Goal: Information Seeking & Learning: Learn about a topic

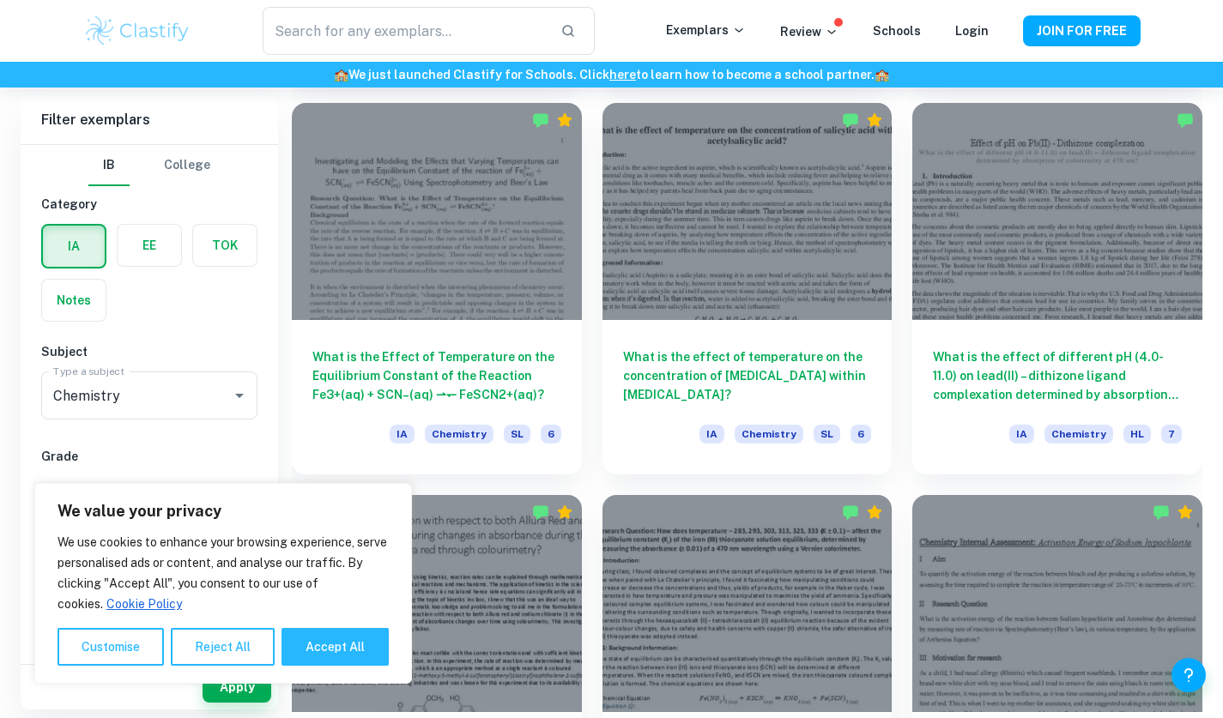
scroll to position [1582, 0]
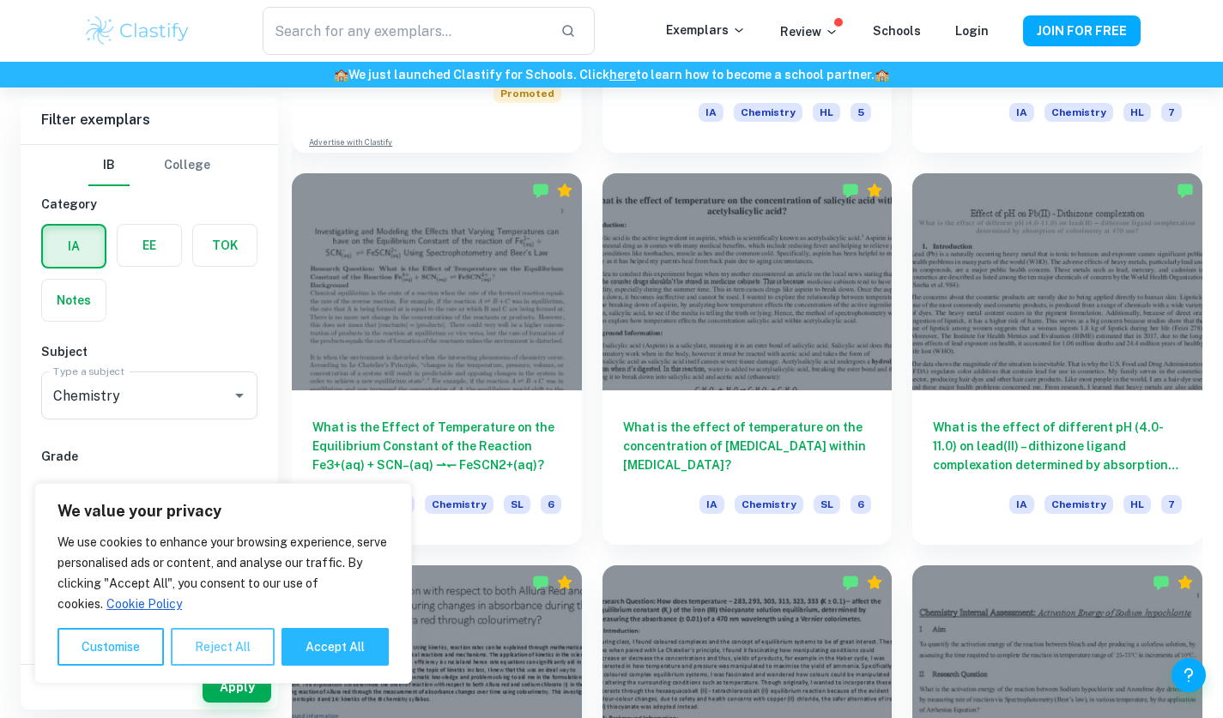
click at [223, 652] on button "Reject All" at bounding box center [223, 647] width 104 height 38
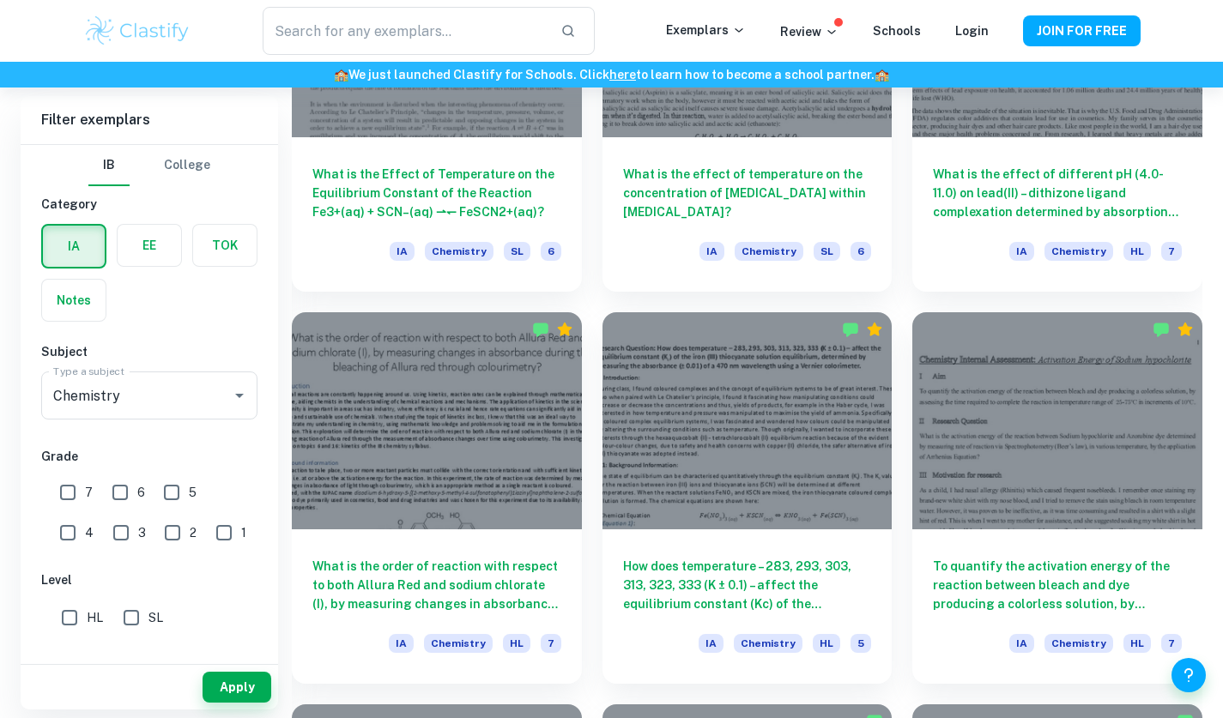
scroll to position [1437, 0]
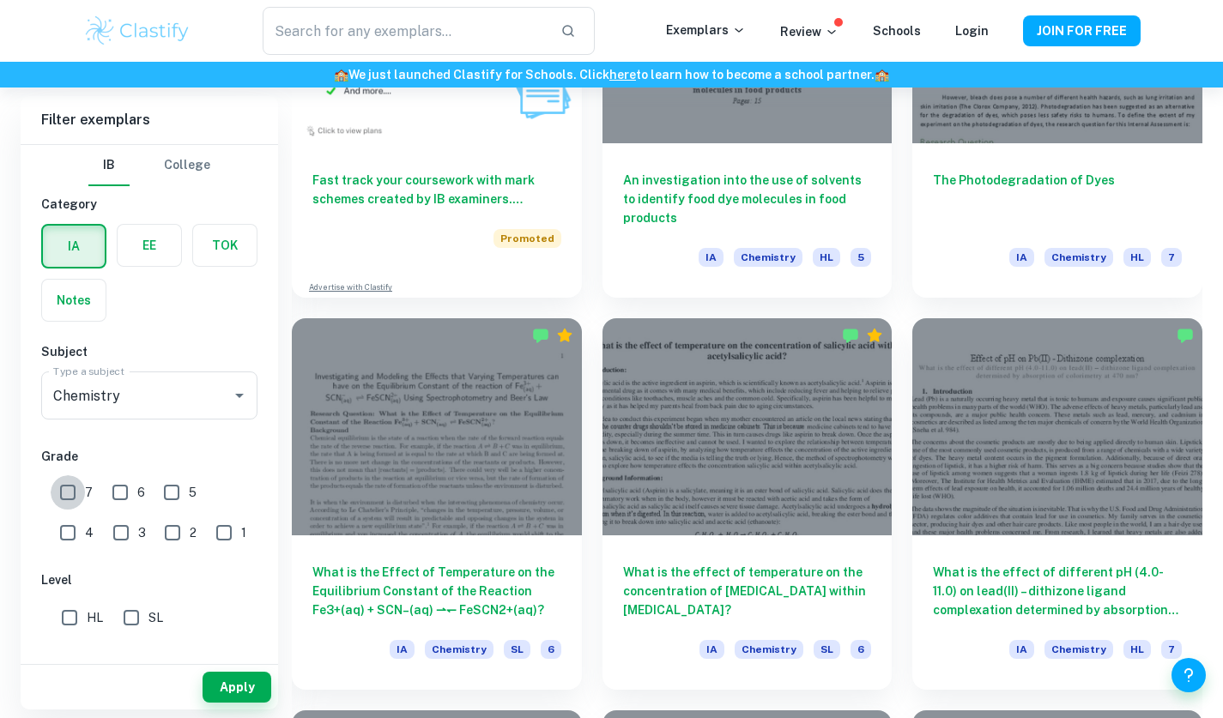
click at [70, 493] on input "7" at bounding box center [68, 492] width 34 height 34
checkbox input "true"
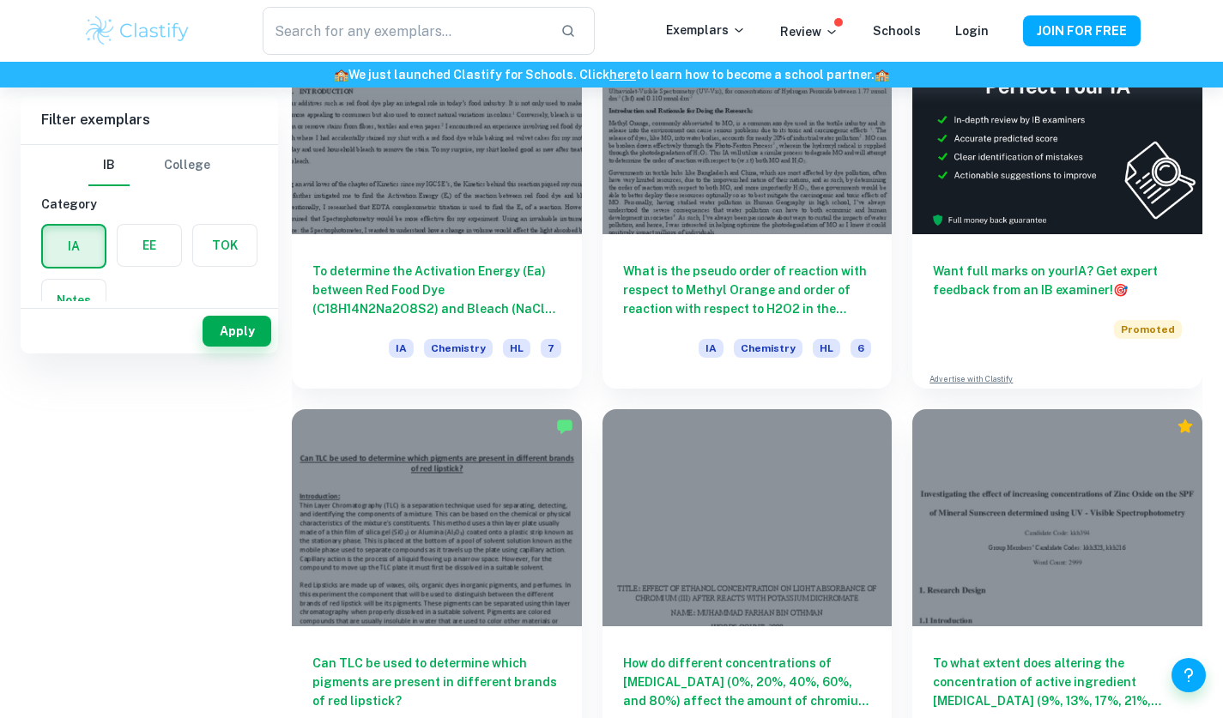
scroll to position [5, 0]
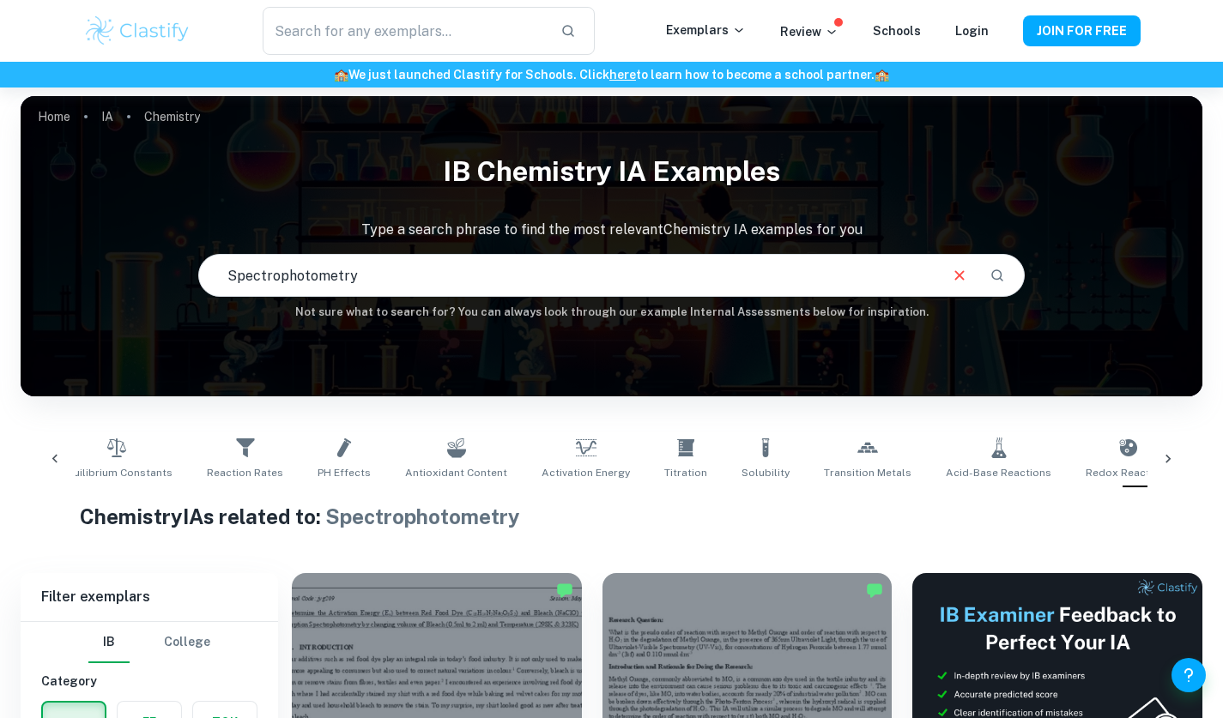
click at [1177, 451] on div at bounding box center [1167, 459] width 41 height 57
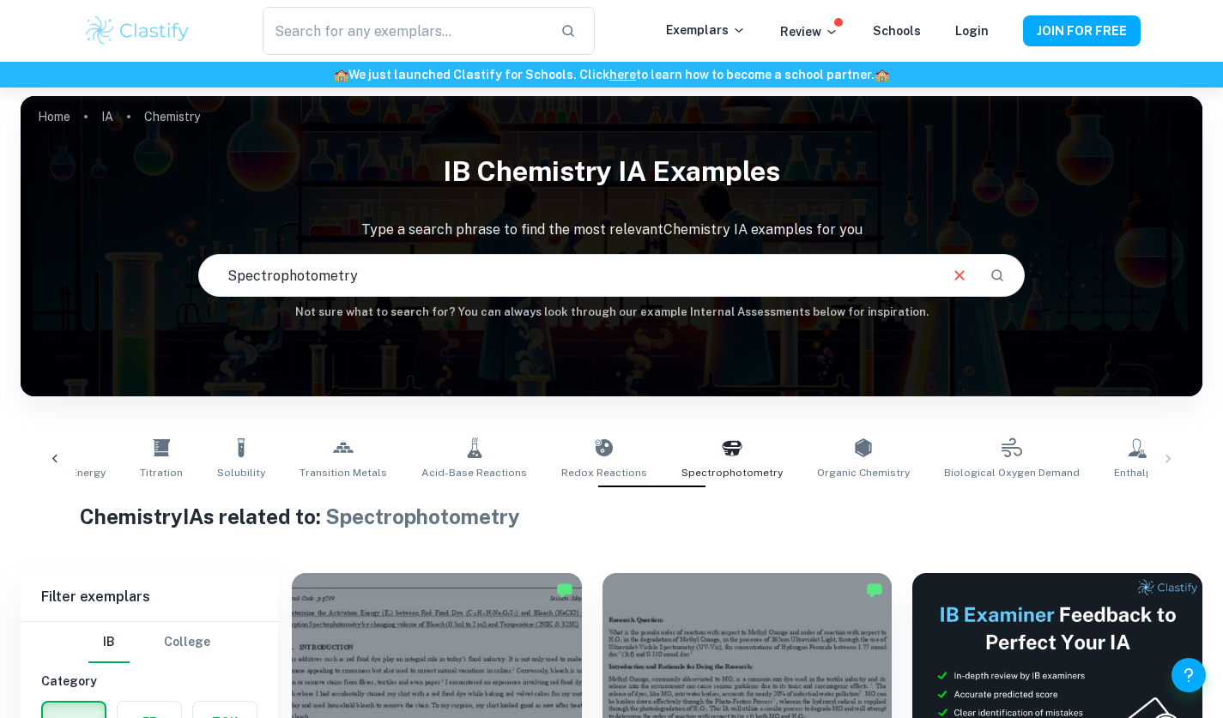
click at [1206, 457] on icon at bounding box center [1216, 448] width 21 height 21
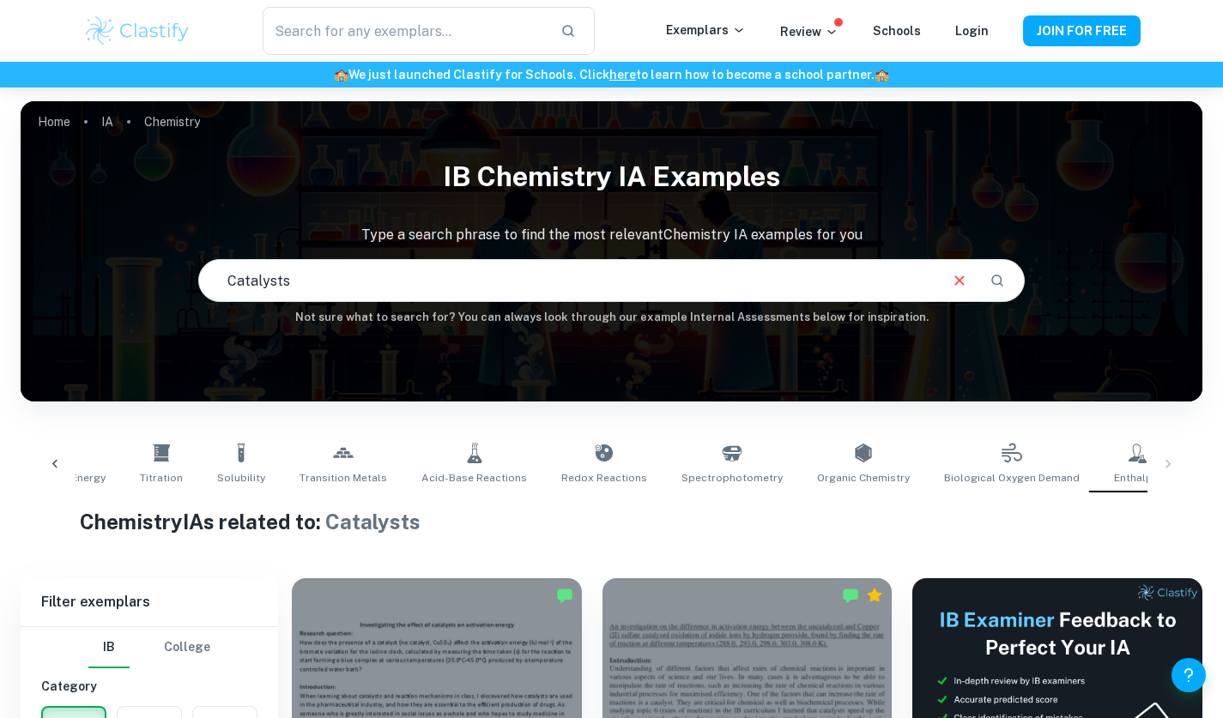
click at [1157, 464] on div "Isomerism Boiling Points Buffers Temperature Variations Concentration Variation…" at bounding box center [611, 464] width 1154 height 57
click at [60, 462] on icon at bounding box center [54, 464] width 17 height 17
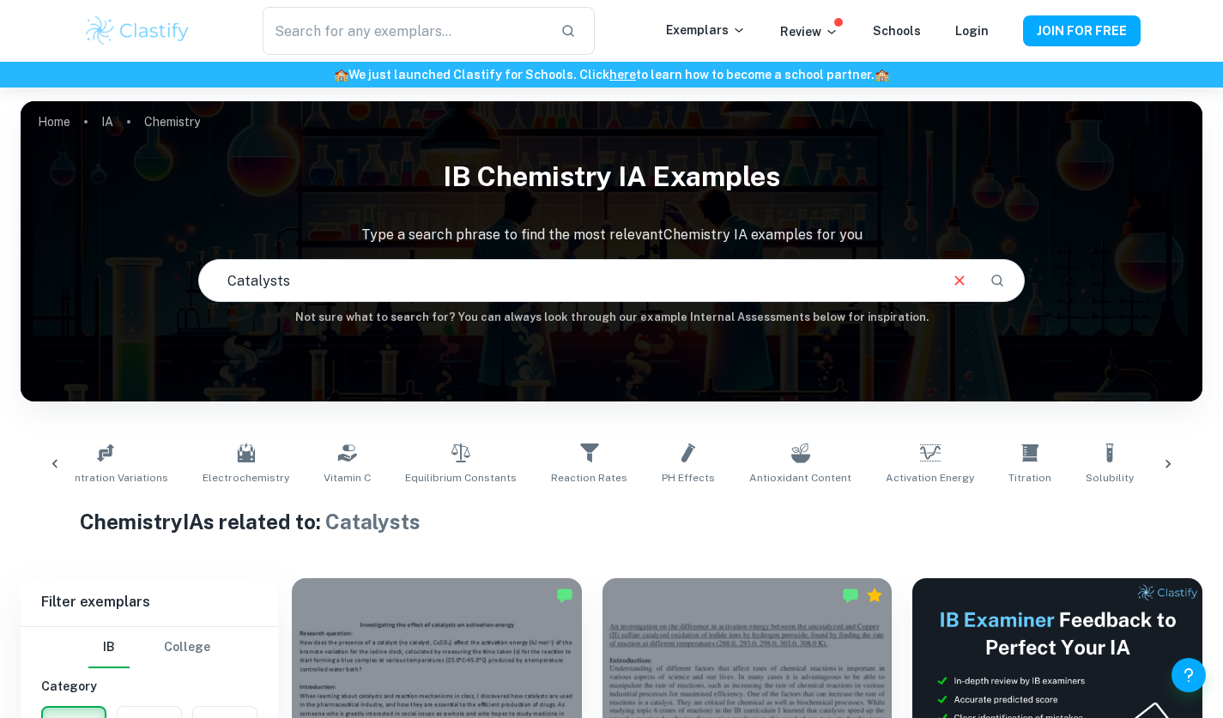
scroll to position [0, 339]
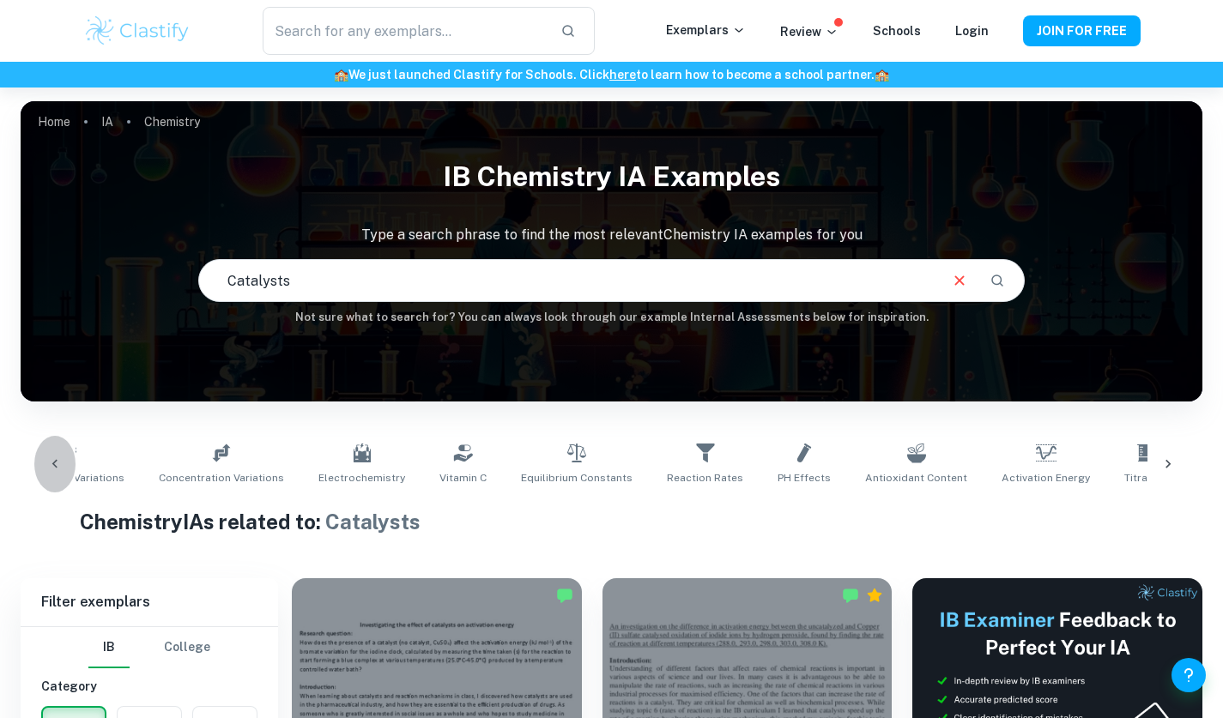
click at [57, 462] on icon at bounding box center [54, 464] width 17 height 17
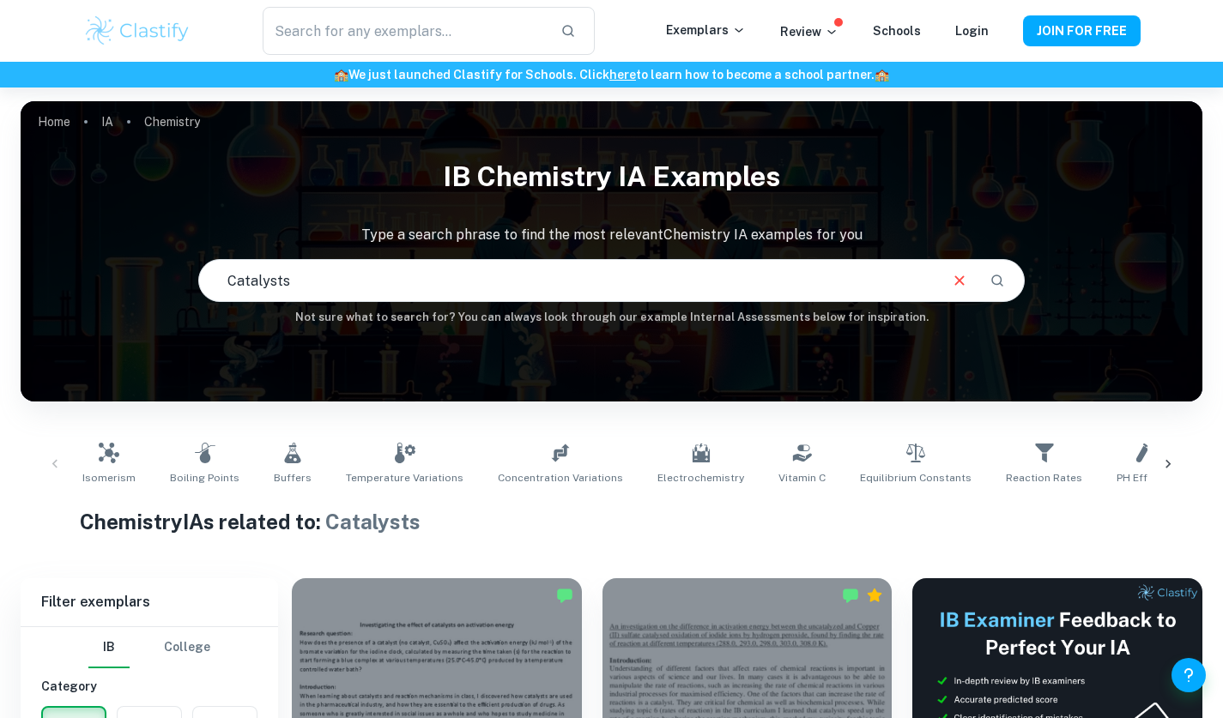
click at [57, 462] on div "Isomerism Boiling Points Buffers Temperature Variations Concentration Variation…" at bounding box center [611, 464] width 1154 height 57
click at [135, 462] on link "Isomerism" at bounding box center [109, 464] width 67 height 57
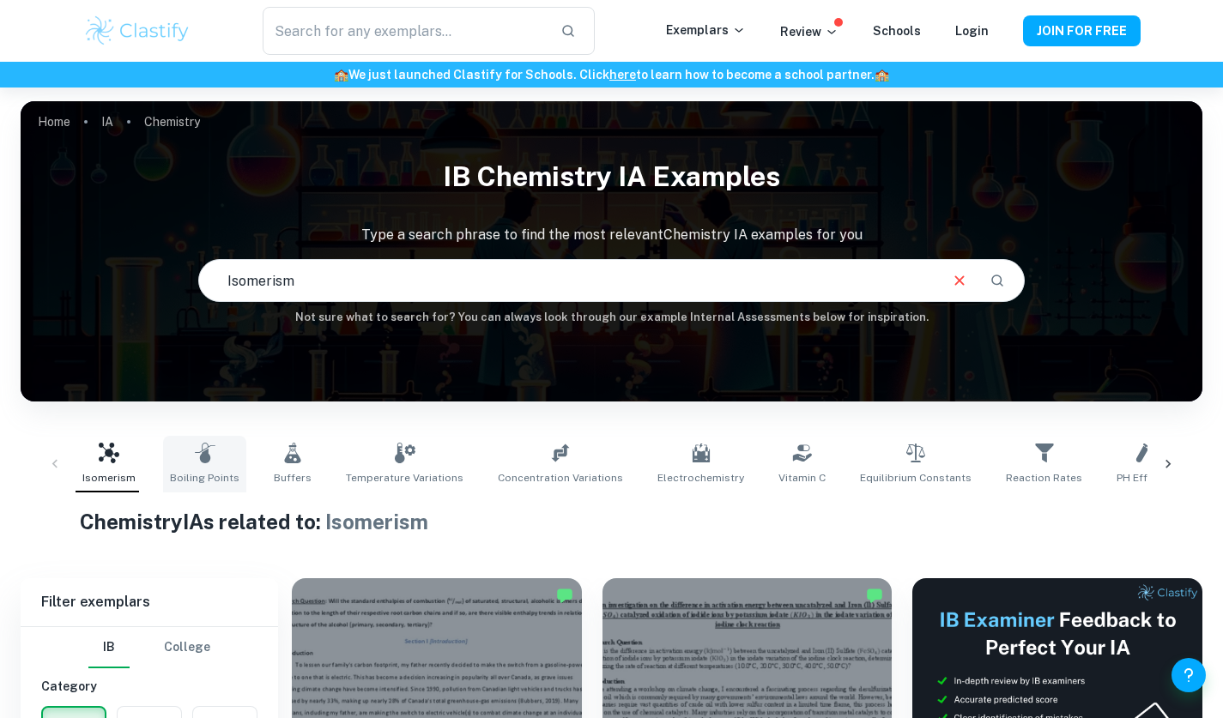
click at [222, 459] on link "Boiling Points" at bounding box center [204, 464] width 83 height 57
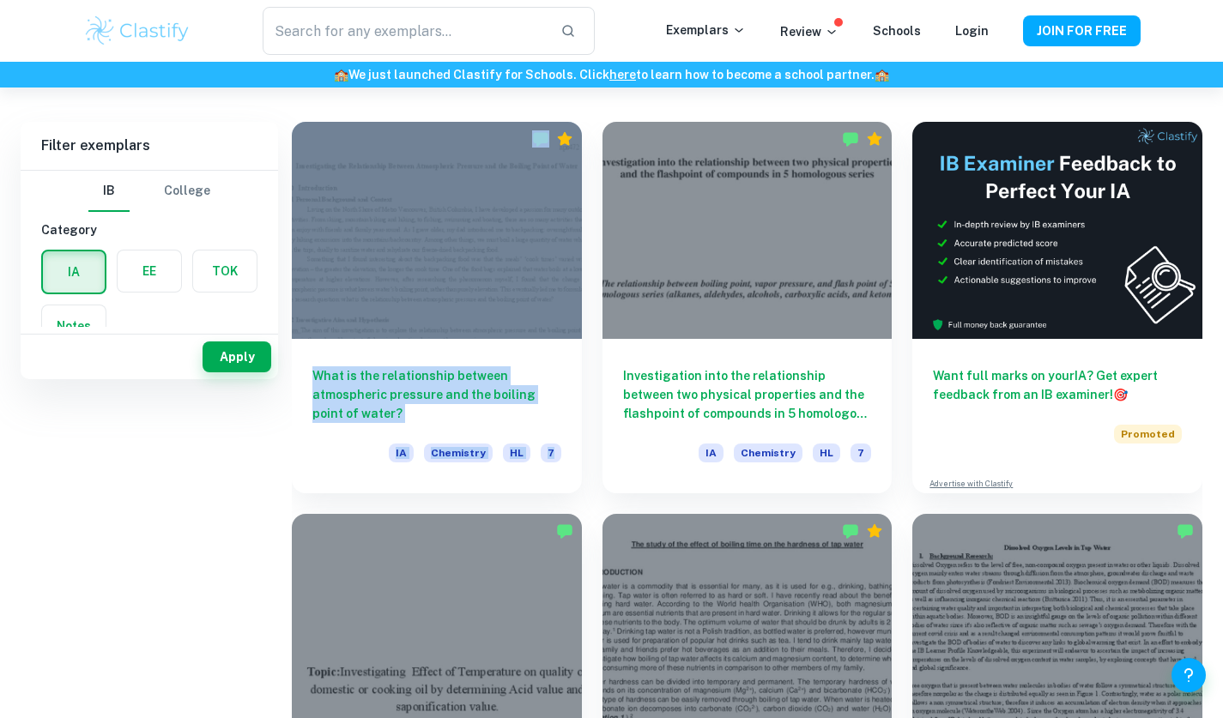
scroll to position [86, 0]
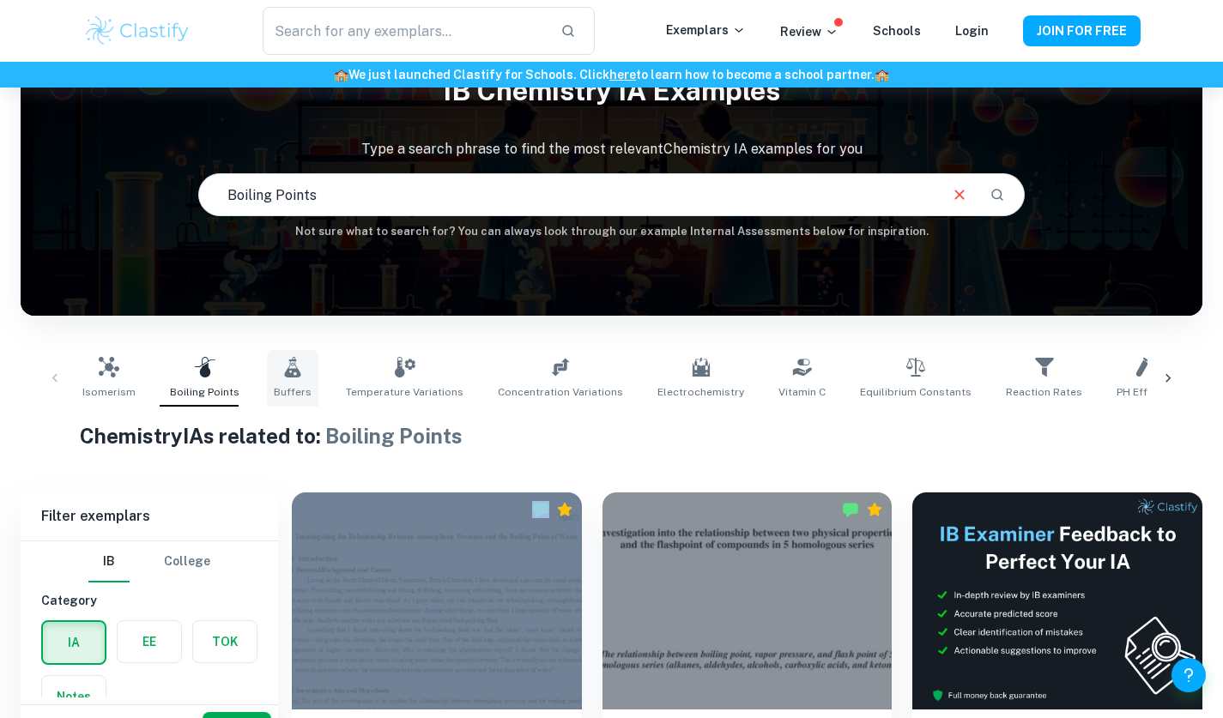
click at [295, 356] on link "Buffers" at bounding box center [292, 378] width 51 height 57
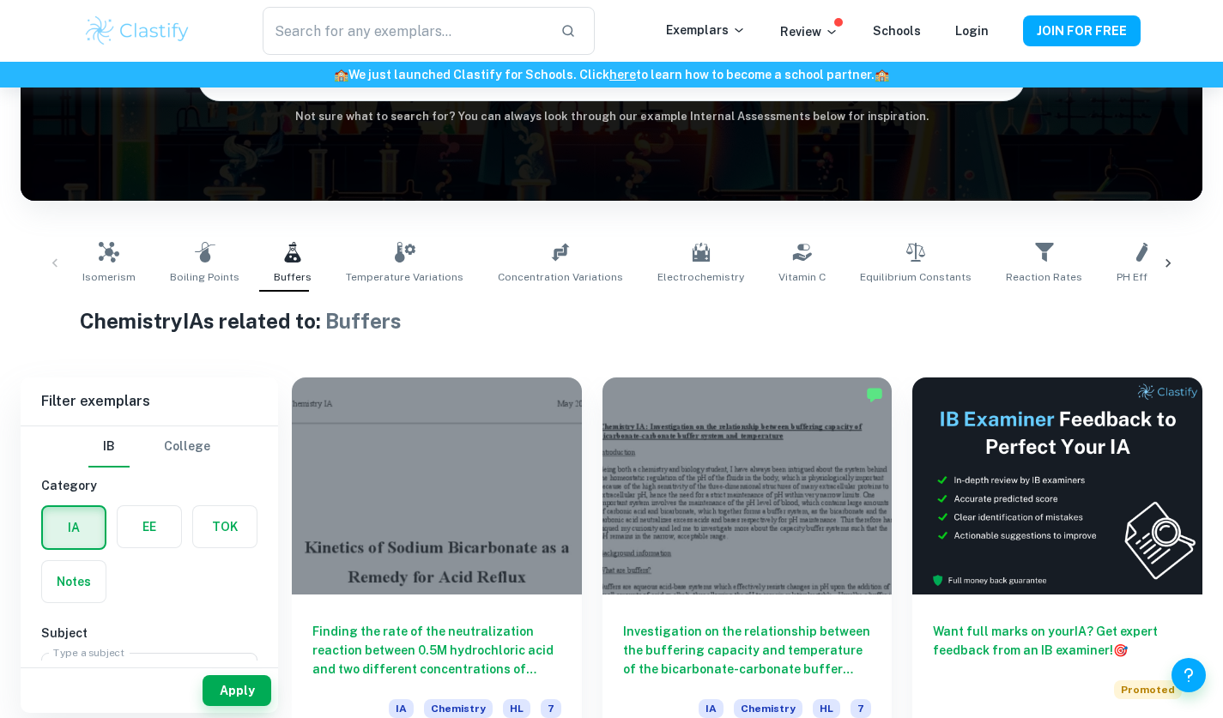
scroll to position [241, 0]
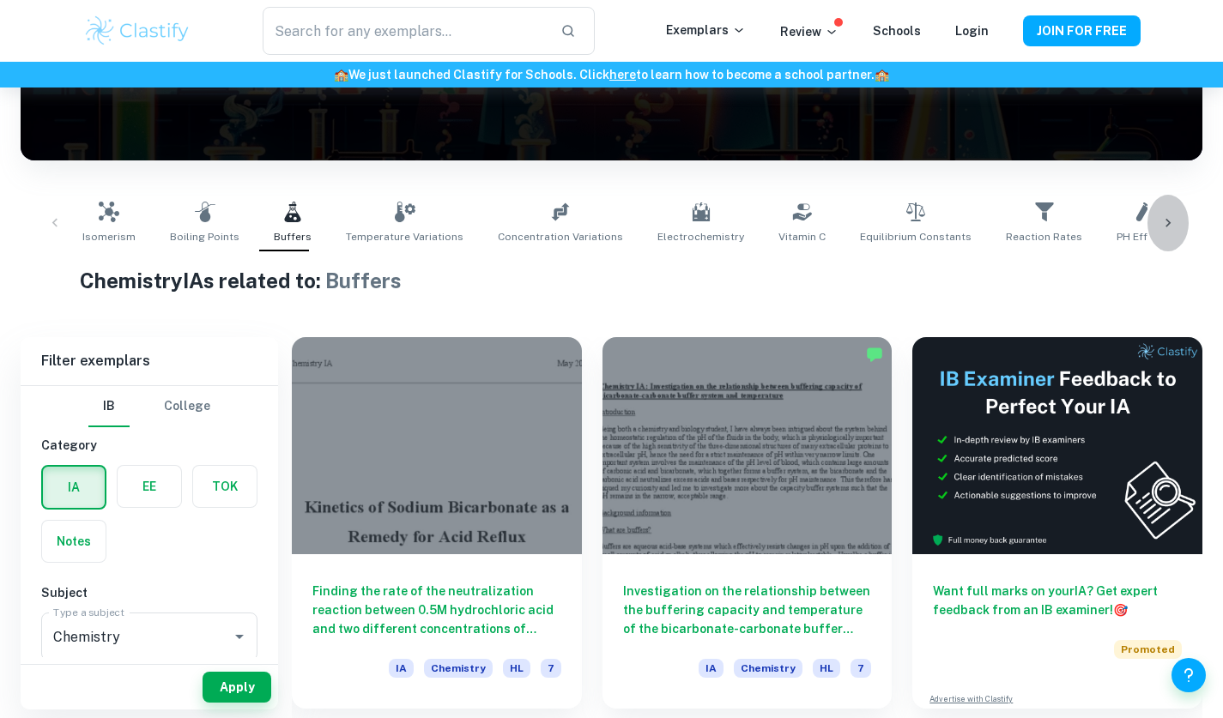
click at [1166, 221] on icon at bounding box center [1167, 223] width 17 height 17
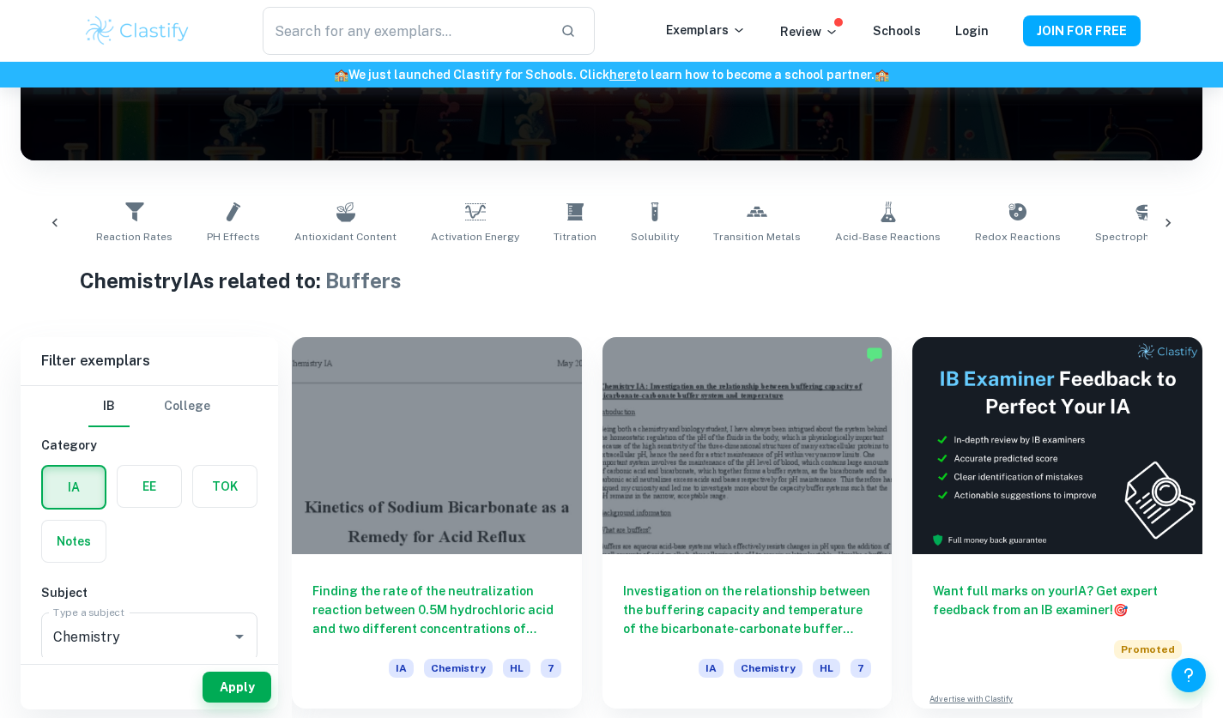
scroll to position [0, 984]
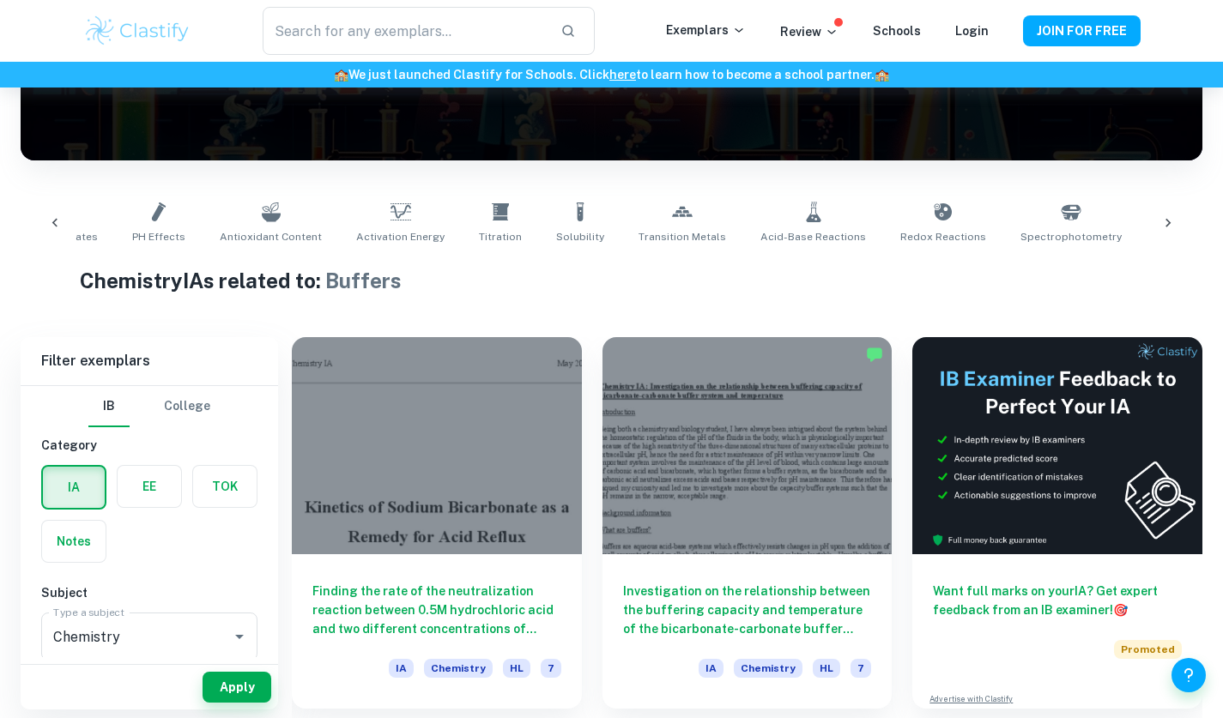
click at [1149, 221] on link "Organic Chemistry" at bounding box center [1202, 223] width 106 height 57
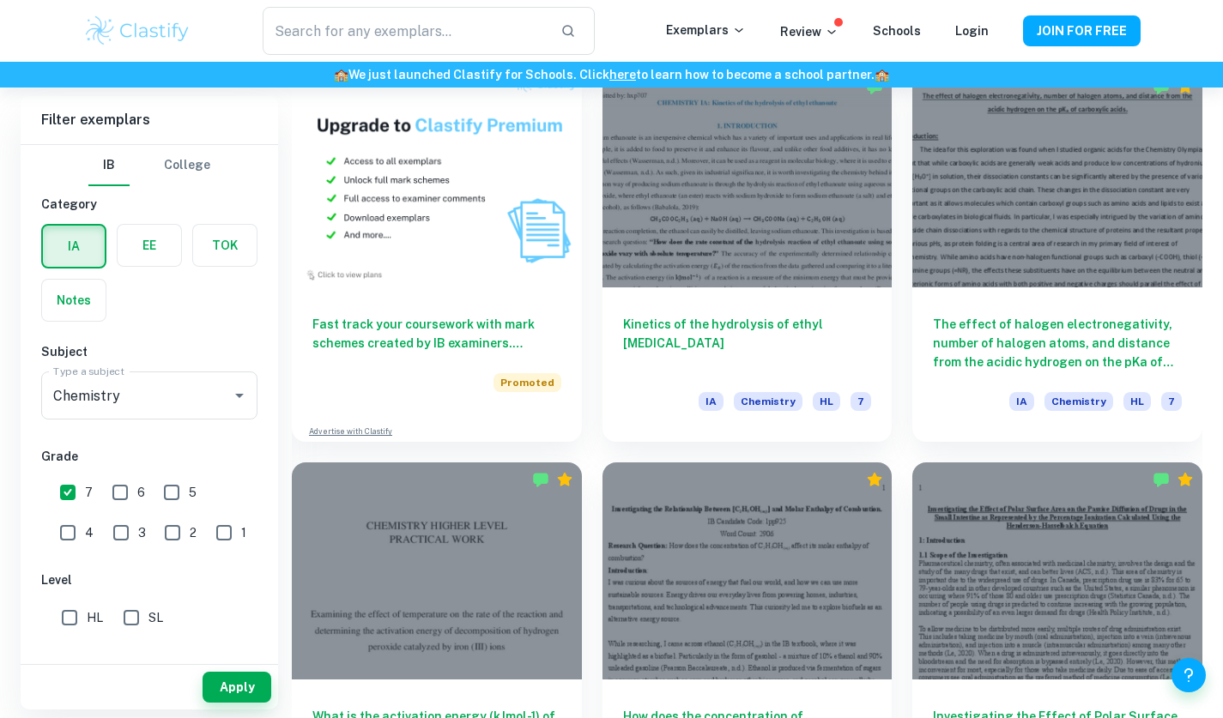
scroll to position [1299, 0]
